Goal: Task Accomplishment & Management: Use online tool/utility

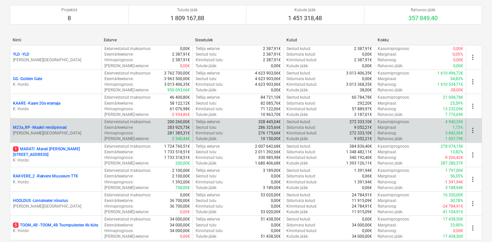
scroll to position [80, 0]
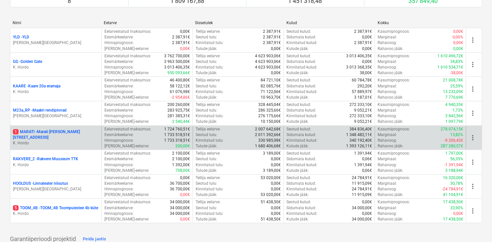
click at [65, 140] on p "K. Hordo" at bounding box center [56, 143] width 86 height 6
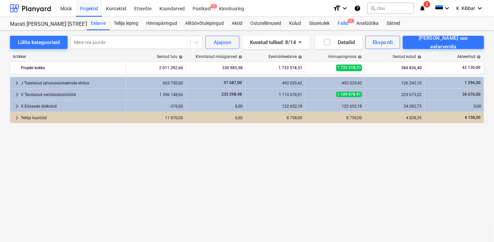
click at [344, 23] on div "Failid 1" at bounding box center [342, 23] width 19 height 13
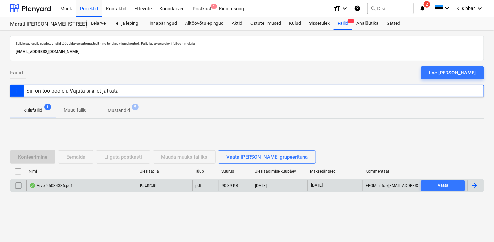
click at [67, 184] on div "Arve_25034336.pdf" at bounding box center [50, 185] width 43 height 5
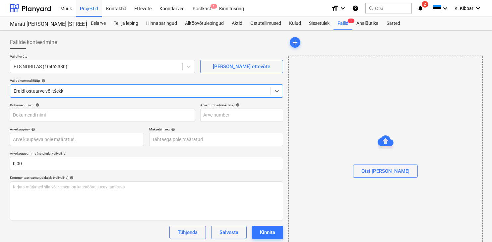
type input "25034336"
type input "[DATE]"
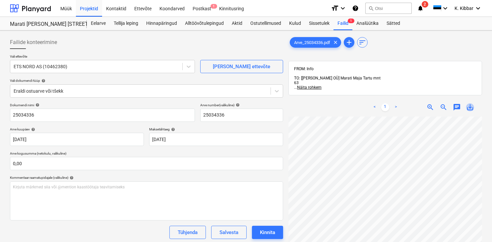
click at [469, 103] on span "save_alt" at bounding box center [470, 107] width 8 height 8
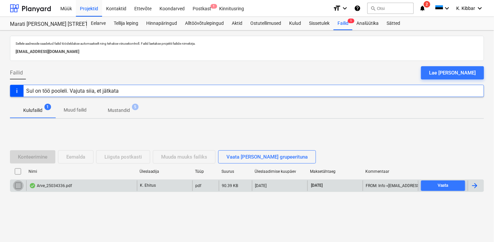
click at [18, 185] on input "checkbox" at bounding box center [18, 186] width 11 height 11
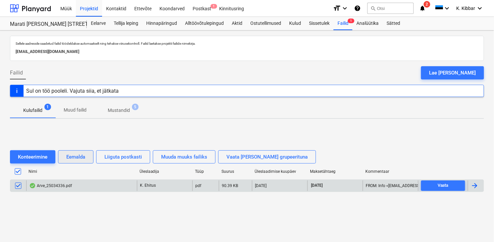
click at [75, 157] on div "Eemalda" at bounding box center [75, 157] width 19 height 9
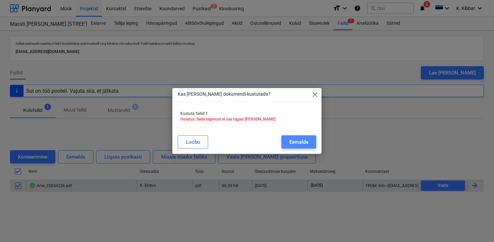
click at [306, 143] on div "Eemalda" at bounding box center [298, 142] width 19 height 9
